Goal: Task Accomplishment & Management: Manage account settings

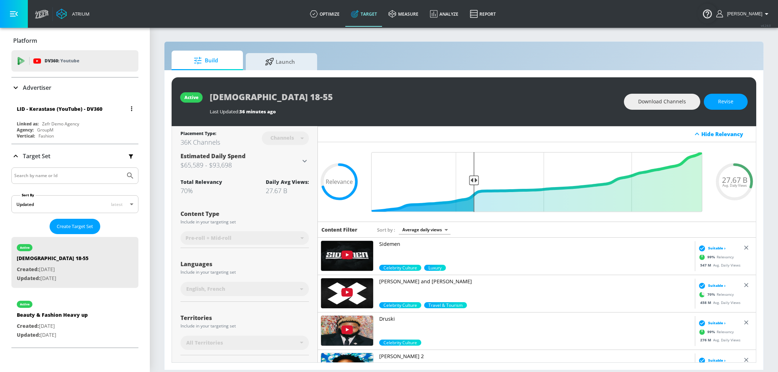
click at [132, 109] on icon "button" at bounding box center [131, 108] width 1 height 5
click at [99, 122] on li "Edit" at bounding box center [101, 123] width 71 height 12
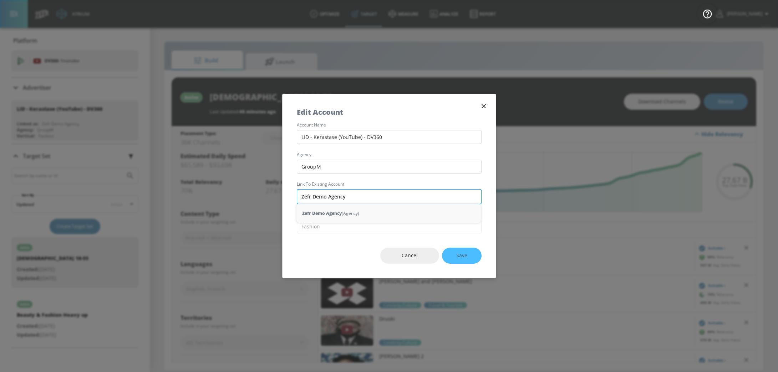
click at [366, 194] on input "Zefr Demo Agency" at bounding box center [389, 196] width 185 height 15
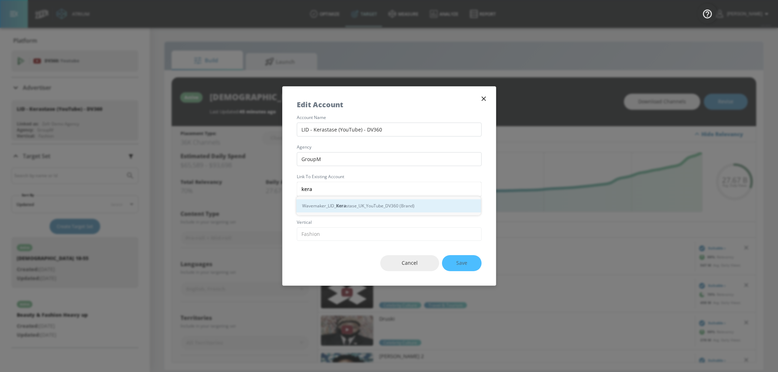
click at [375, 204] on div "Wavemaker_LID_ Kera stase_UK_YouTube_DV360 (Brand)" at bounding box center [388, 205] width 184 height 13
type input "Wavemaker_LID_Kerastase_UK_YouTube_DV360 (Brand)"
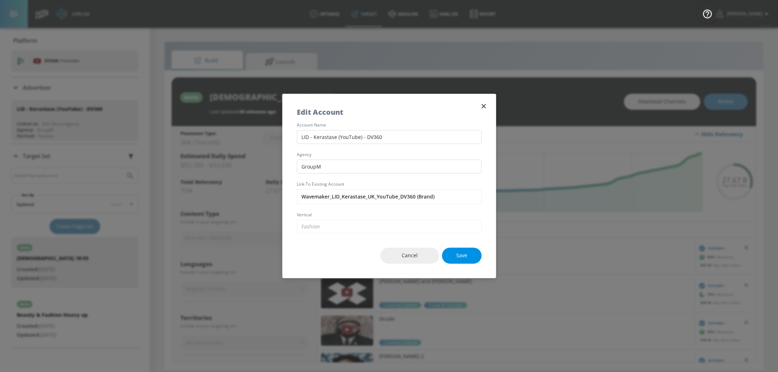
click at [460, 251] on span "Save" at bounding box center [461, 255] width 11 height 9
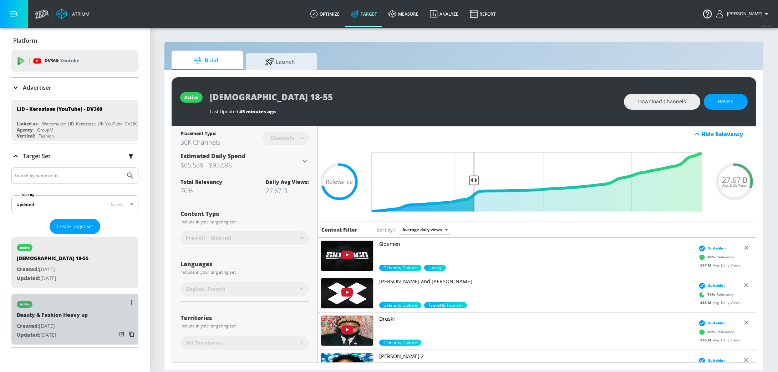
click at [60, 317] on div "Beauty & Fashion Heavy up" at bounding box center [52, 317] width 71 height 10
type input "Beauty & Fashion Heavy up"
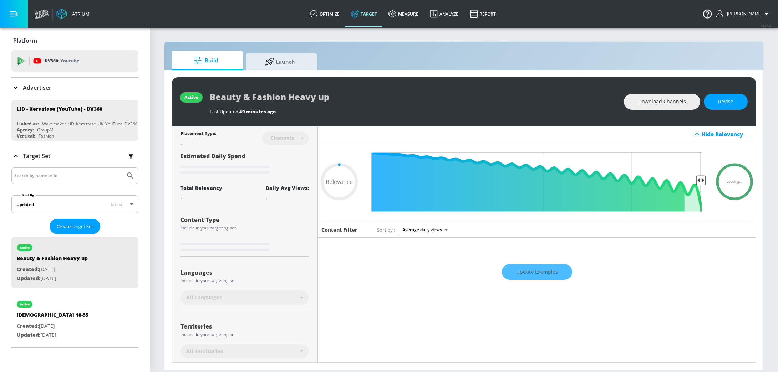
type input "0.5"
